Goal: Transaction & Acquisition: Purchase product/service

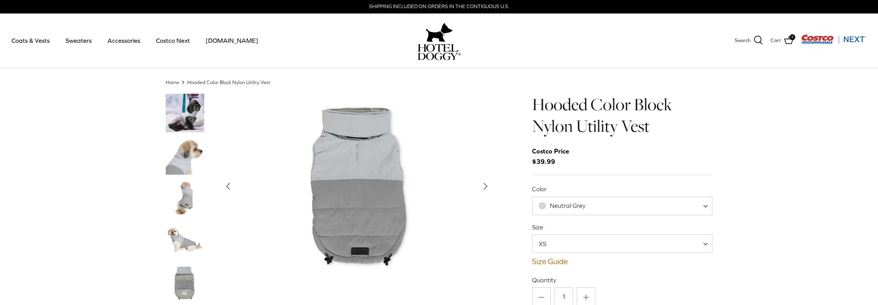
click at [187, 195] on img "Thumbnail Link" at bounding box center [185, 197] width 39 height 39
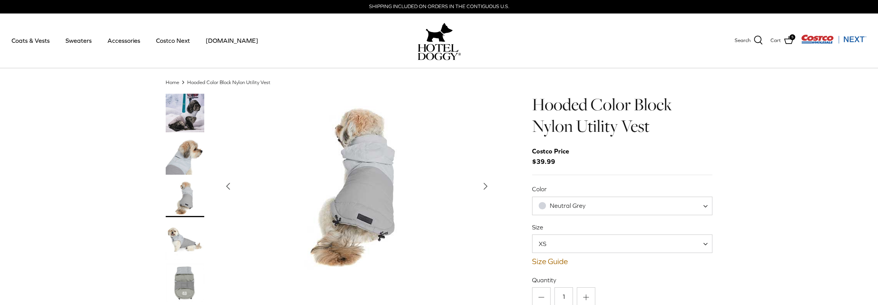
click at [182, 269] on img "Thumbnail Link" at bounding box center [185, 282] width 39 height 39
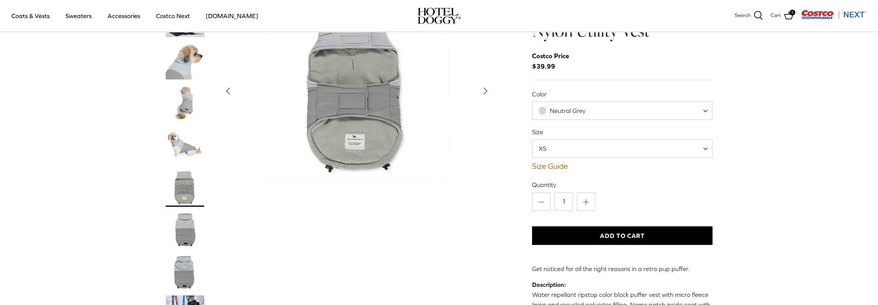
scroll to position [77, 0]
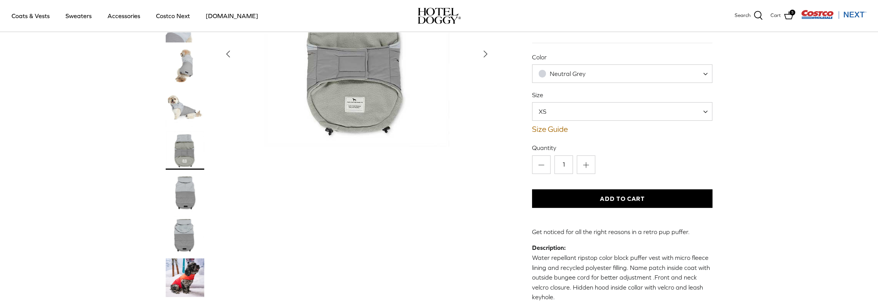
click at [181, 225] on img "Thumbnail Link" at bounding box center [185, 235] width 39 height 39
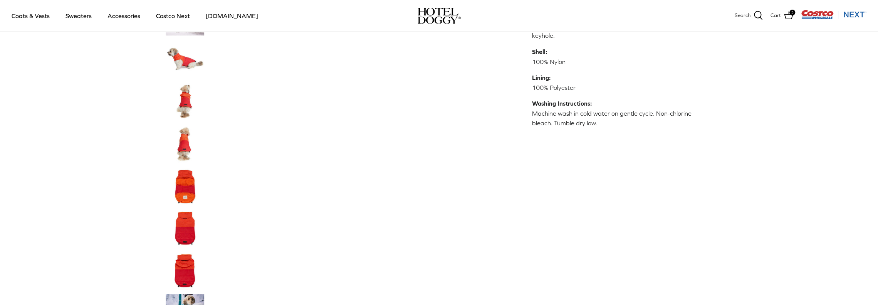
scroll to position [385, 0]
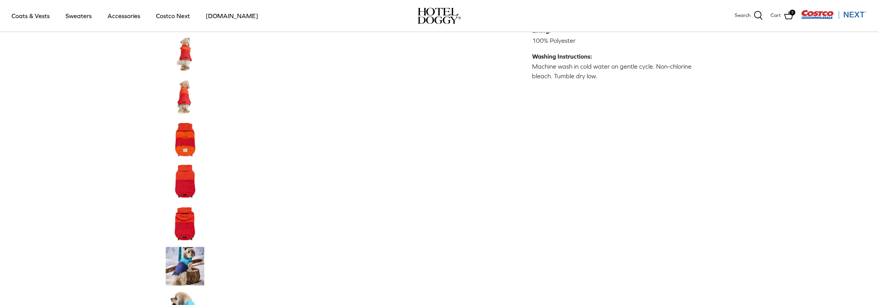
click at [185, 224] on img "Thumbnail Link" at bounding box center [185, 223] width 39 height 39
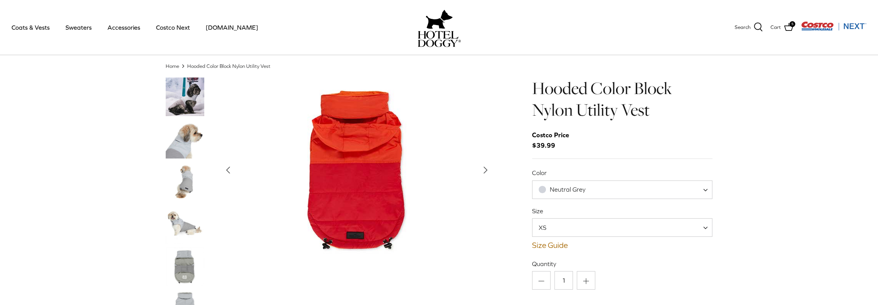
scroll to position [0, 0]
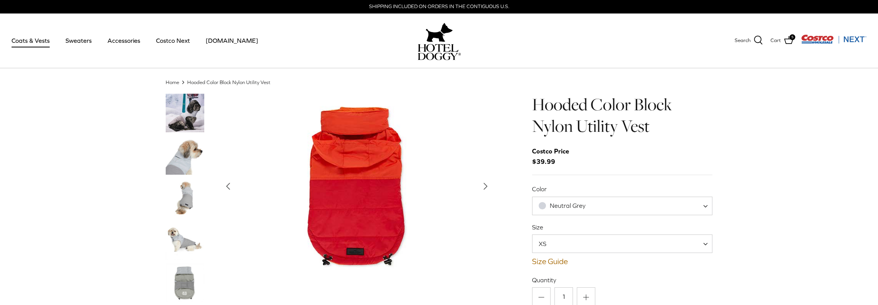
click at [38, 39] on link "Coats & Vests" at bounding box center [31, 40] width 52 height 26
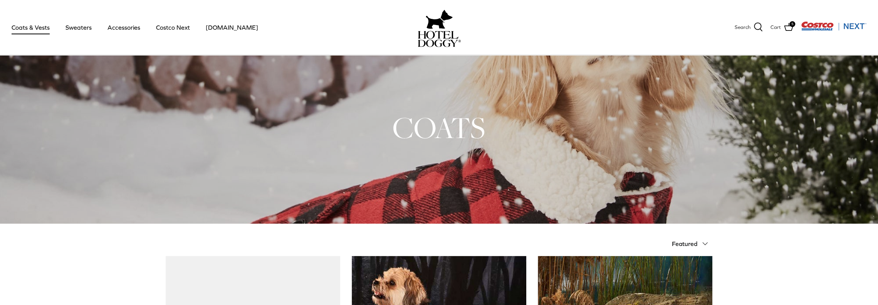
scroll to position [116, 0]
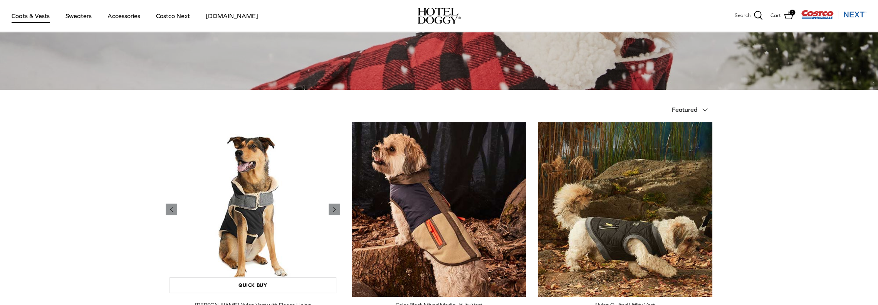
click at [265, 198] on img "Melton Nylon Vest with Fleece Lining" at bounding box center [253, 209] width 175 height 175
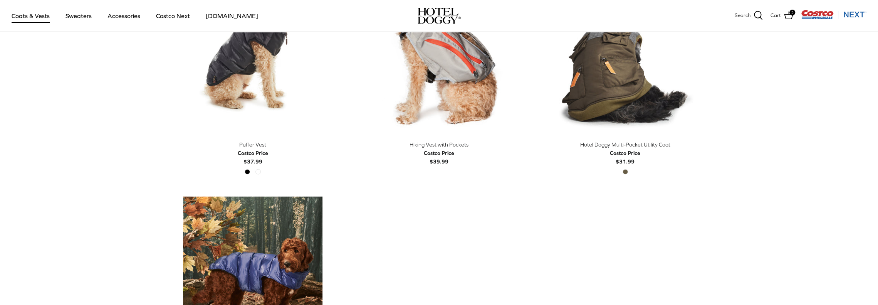
scroll to position [1195, 0]
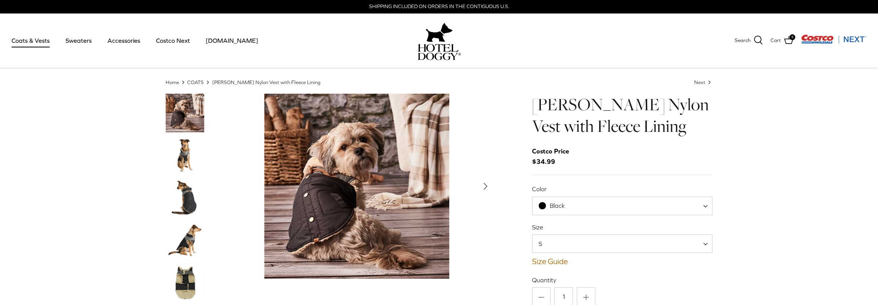
click at [184, 160] on img "Thumbnail Link" at bounding box center [185, 155] width 39 height 39
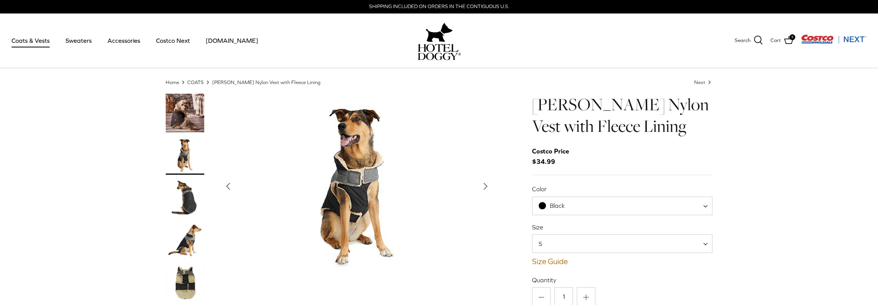
click at [185, 235] on img "Thumbnail Link" at bounding box center [185, 240] width 39 height 39
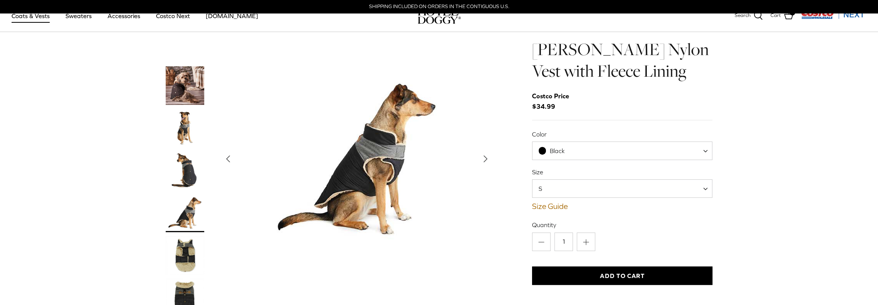
scroll to position [39, 0]
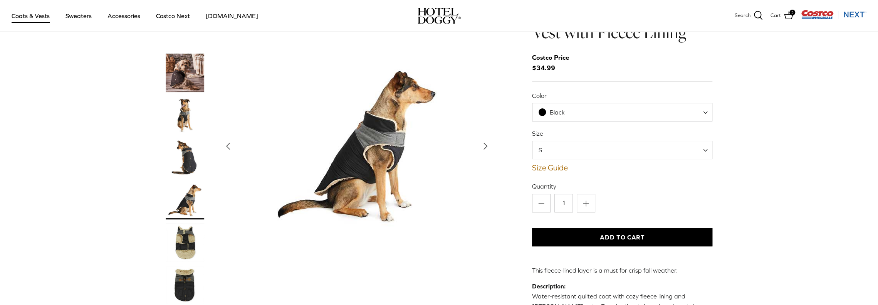
click at [185, 236] on img "Thumbnail Link" at bounding box center [185, 242] width 39 height 39
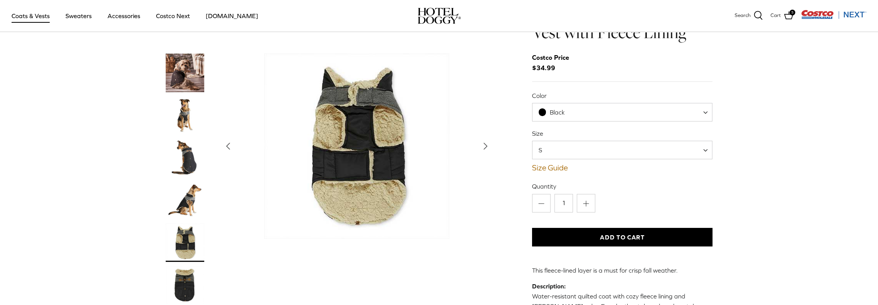
click at [185, 269] on img "Thumbnail Link" at bounding box center [185, 285] width 39 height 39
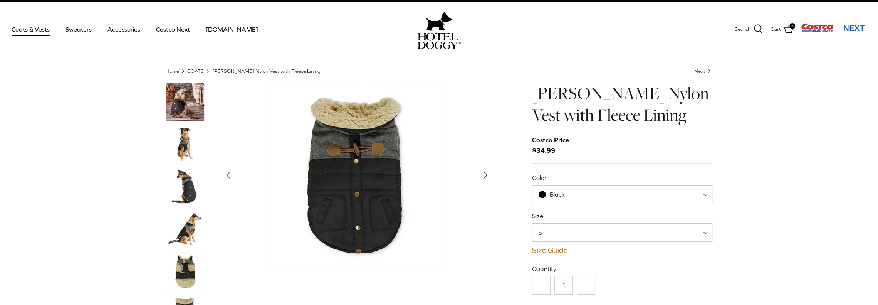
scroll to position [0, 0]
